Goal: Task Accomplishment & Management: Manage account settings

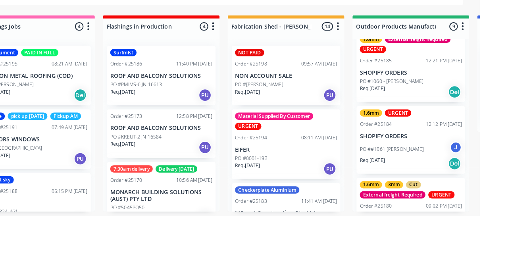
scroll to position [209, 0]
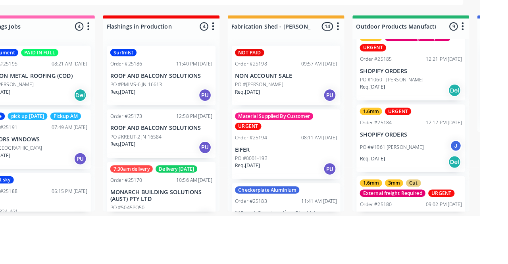
click at [443, 186] on p "SHOPIFY ORDERS" at bounding box center [441, 184] width 100 height 7
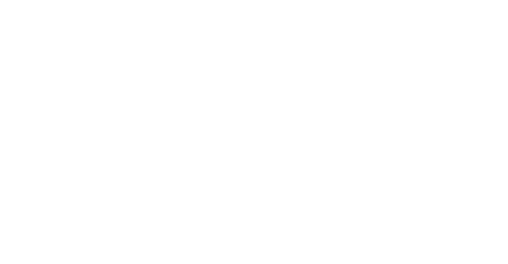
click at [459, 197] on div "URGENT" at bounding box center [446, 194] width 26 height 7
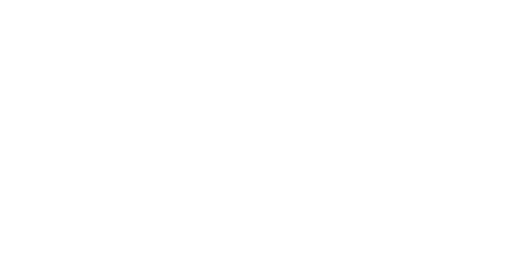
type input "Cut"
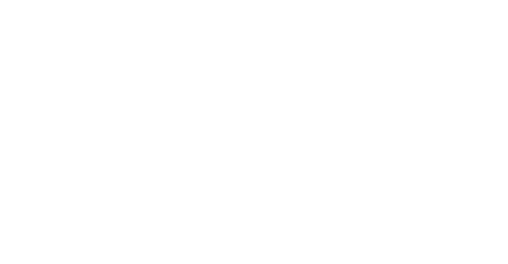
click at [478, 148] on div "Created by [PERSON_NAME] Created [DATE] Required [DATE] Assigned to J Xero Orde…" at bounding box center [297, 105] width 361 height 103
click at [379, 47] on button "Close" at bounding box center [364, 44] width 29 height 13
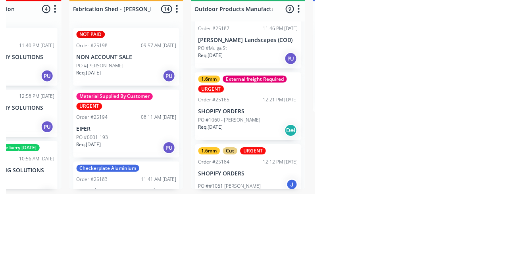
scroll to position [145, 0]
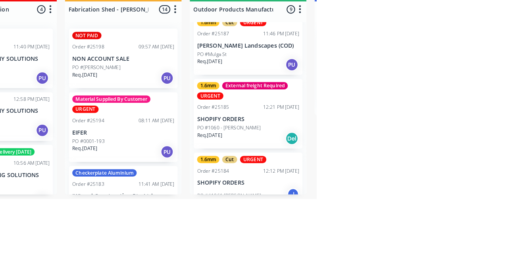
click at [434, 201] on div "Req. [DATE] Del" at bounding box center [441, 204] width 100 height 13
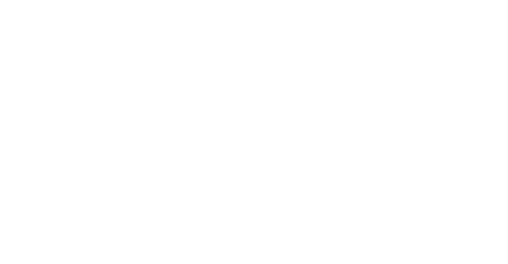
click at [466, 217] on div "1.6mm External freight Required URGENT" at bounding box center [438, 208] width 58 height 34
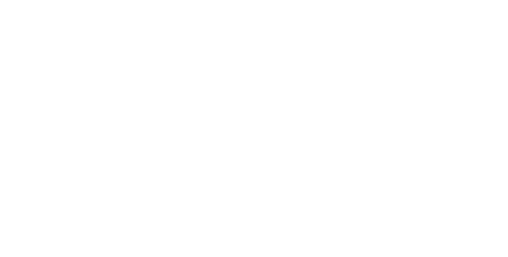
type input "Cut"
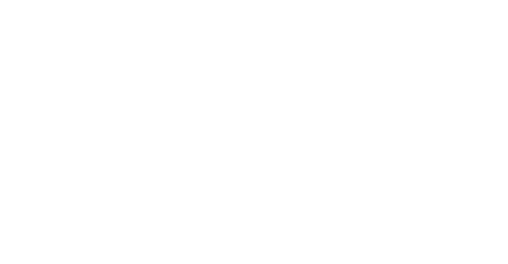
scroll to position [0, 0]
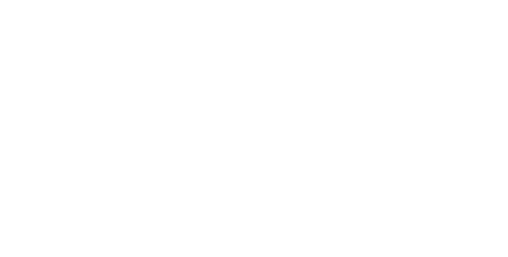
click at [379, 41] on button "Close" at bounding box center [364, 44] width 29 height 13
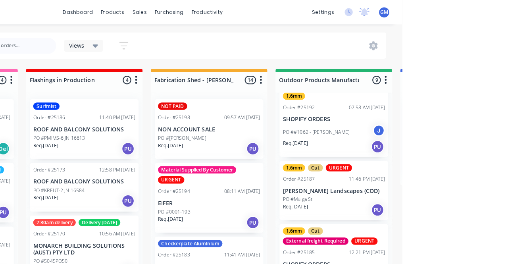
scroll to position [65, 0]
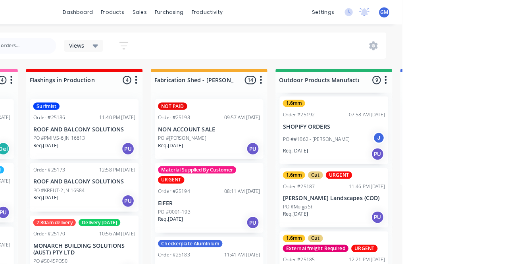
click at [453, 194] on p "[PERSON_NAME] Landscapes (COD)" at bounding box center [441, 194] width 100 height 7
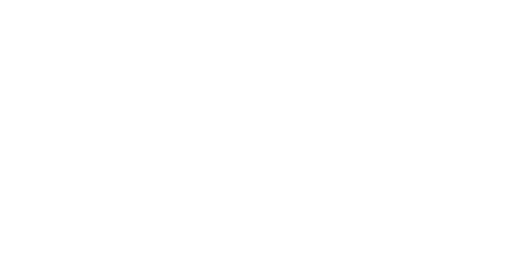
click at [435, 177] on div "URGENT" at bounding box center [422, 176] width 26 height 7
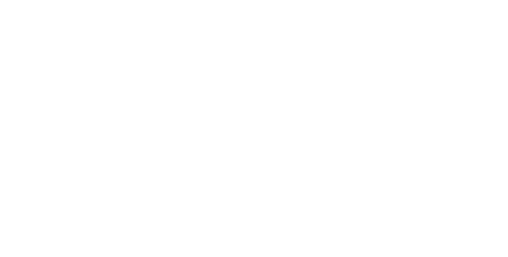
type input "Fab"
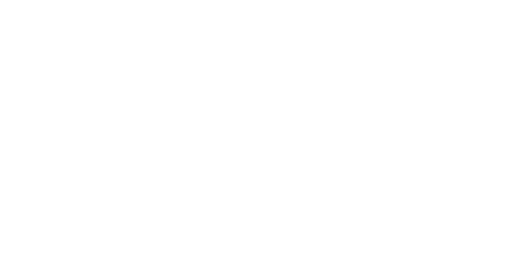
click at [466, 236] on div at bounding box center [297, 248] width 337 height 24
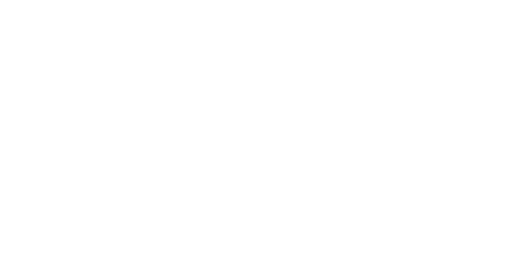
click at [478, 200] on div "Contact [PERSON_NAME] [PHONE_NUMBER] [EMAIL_ADDRESS][DOMAIN_NAME] Bill to [GEOG…" at bounding box center [297, 179] width 361 height 79
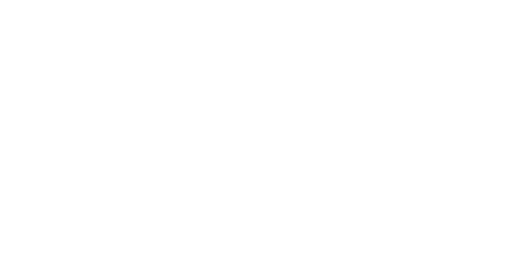
click at [379, 43] on button "Close" at bounding box center [364, 44] width 29 height 13
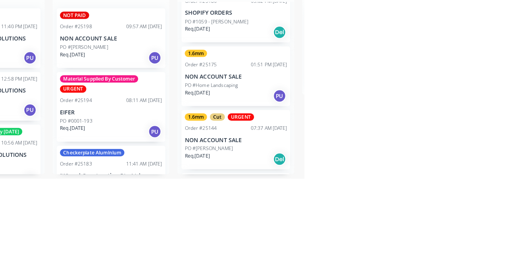
scroll to position [407, 0]
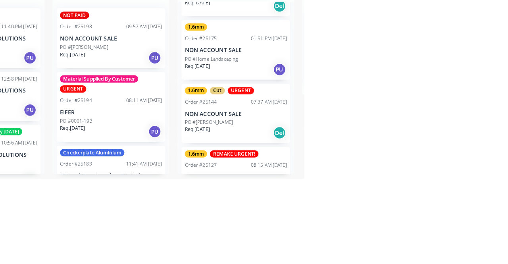
click at [435, 199] on p "NON ACCOUNT SALE" at bounding box center [441, 200] width 100 height 7
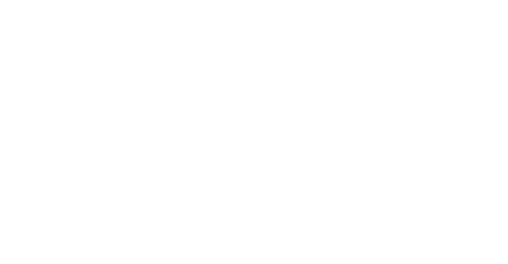
scroll to position [92, 0]
click at [86, 72] on div "Collaborate" at bounding box center [70, 69] width 31 height 7
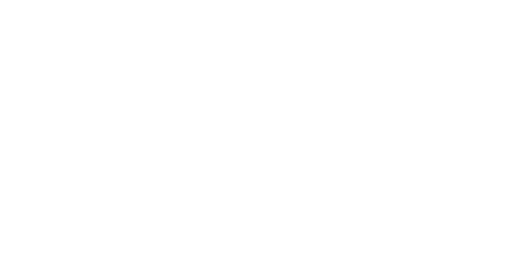
scroll to position [0, 0]
click at [379, 48] on button "Close" at bounding box center [364, 44] width 29 height 13
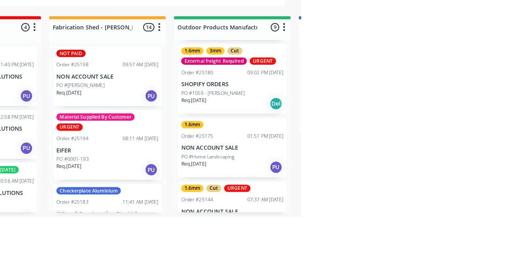
scroll to position [347, 0]
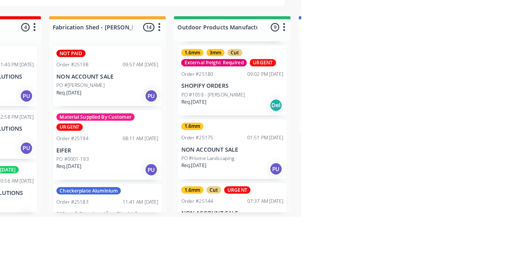
click at [458, 263] on div "PO #[PERSON_NAME]" at bounding box center [441, 268] width 100 height 7
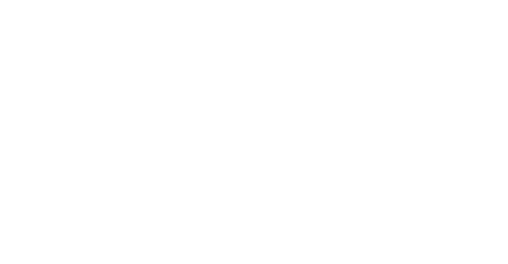
scroll to position [0, 0]
click at [86, 67] on div "Collaborate" at bounding box center [70, 69] width 31 height 7
click at [206, 186] on div at bounding box center [177, 168] width 57 height 52
click at [105, 41] on button "Order details" at bounding box center [67, 50] width 75 height 20
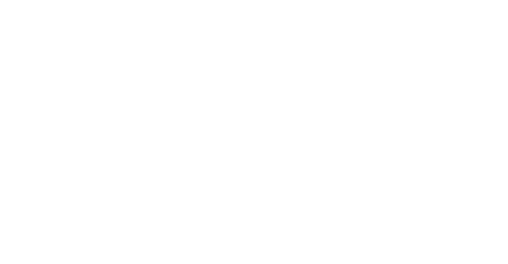
click at [162, 139] on div at bounding box center [154, 137] width 16 height 16
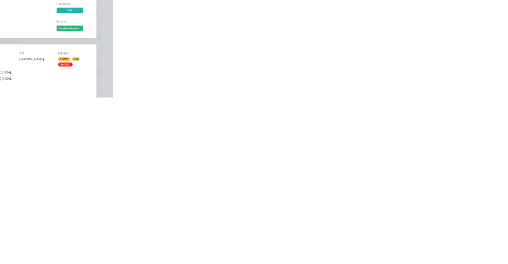
click at [449, 193] on div "Cut" at bounding box center [441, 194] width 15 height 7
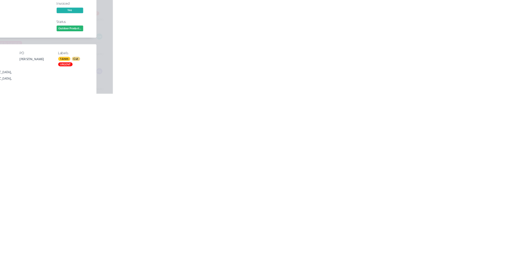
type input "Fab"
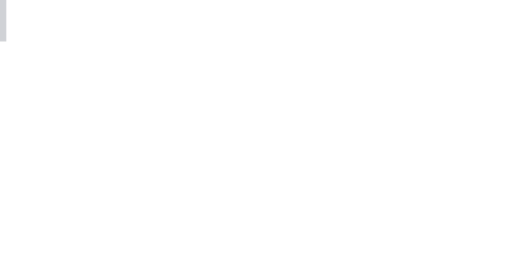
click at [507, 257] on div "Order details Collaborate Checklists 0/0 Tracking Linked Orders Timeline Profit…" at bounding box center [254, 128] width 508 height 257
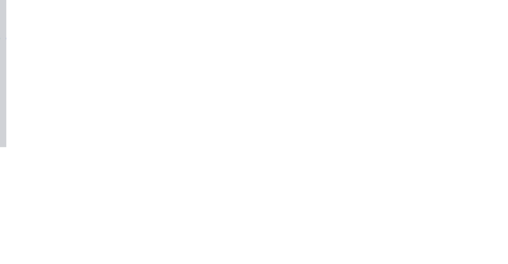
click at [478, 58] on div "Created by [PERSON_NAME] Created [DATE] Required [DATE] Assigned to Add team me…" at bounding box center [299, 105] width 358 height 103
click at [379, 41] on button "Close" at bounding box center [364, 44] width 29 height 13
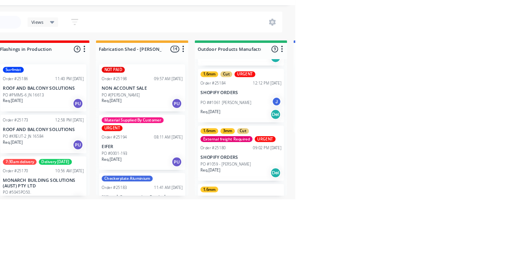
scroll to position [261, 0]
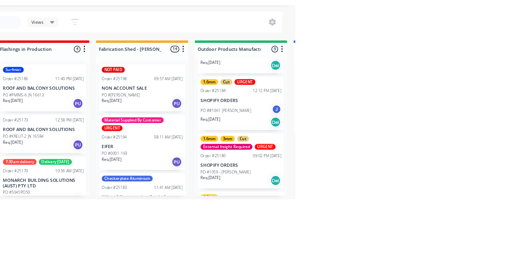
click at [435, 209] on div "Order #25180 09:02 PM [DATE]" at bounding box center [441, 210] width 100 height 7
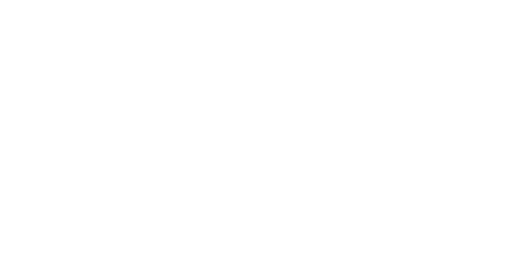
click at [86, 69] on div "Collaborate" at bounding box center [70, 69] width 31 height 7
click at [202, 166] on div at bounding box center [177, 164] width 50 height 36
click at [105, 58] on button "Order details" at bounding box center [67, 50] width 75 height 20
click at [162, 205] on div at bounding box center [154, 213] width 16 height 16
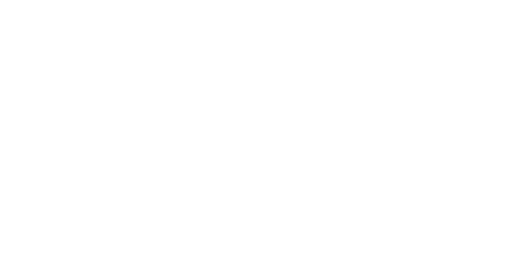
scroll to position [378, 0]
click at [162, 163] on div at bounding box center [154, 171] width 16 height 16
click at [162, 243] on div at bounding box center [154, 251] width 16 height 16
click at [162, 142] on div at bounding box center [154, 150] width 16 height 16
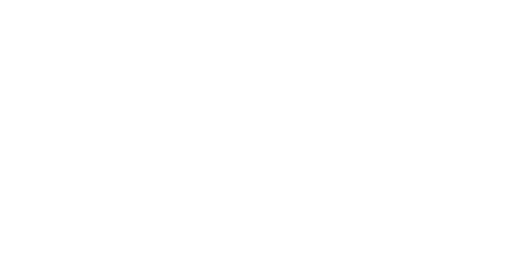
scroll to position [669, 0]
click at [162, 193] on div at bounding box center [154, 201] width 16 height 16
click at [139, 185] on icon at bounding box center [137, 188] width 4 height 6
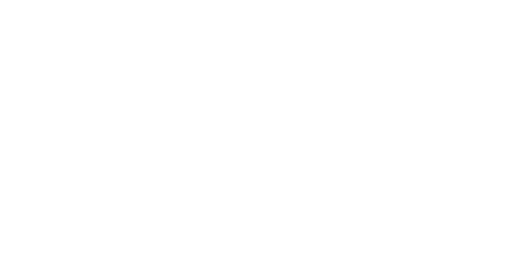
click at [162, 142] on div at bounding box center [154, 150] width 16 height 16
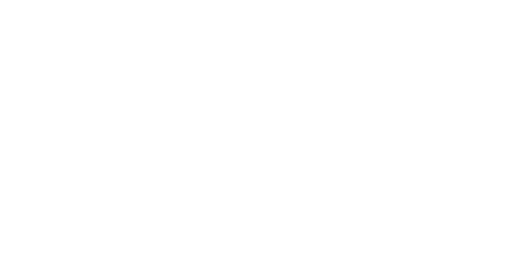
scroll to position [587, 0]
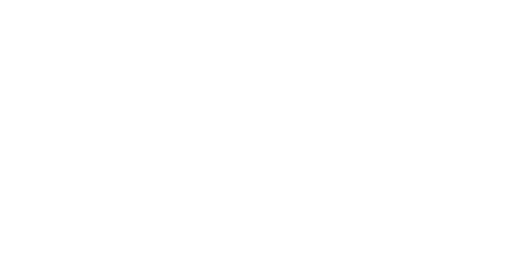
scroll to position [0, 0]
click at [379, 38] on button "Close" at bounding box center [364, 44] width 29 height 13
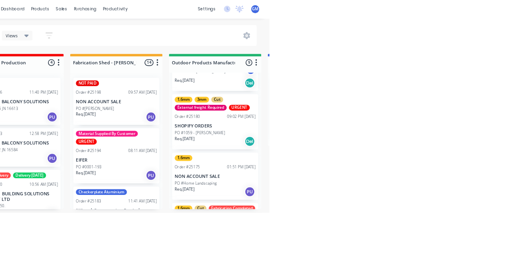
scroll to position [327, 0]
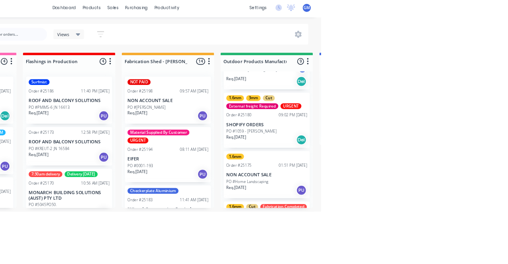
click at [439, 157] on p "SHOPIFY ORDERS" at bounding box center [441, 156] width 100 height 7
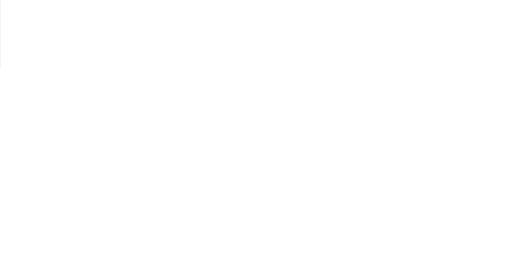
scroll to position [355, 0]
click at [379, 39] on button "Close" at bounding box center [364, 44] width 29 height 13
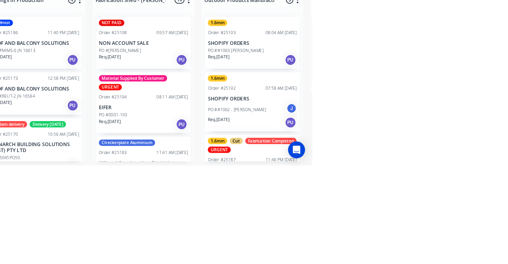
click at [315, 186] on div "Order #25194 08:11 AM 13/10/25" at bounding box center [318, 187] width 100 height 7
